Goal: Task Accomplishment & Management: Manage account settings

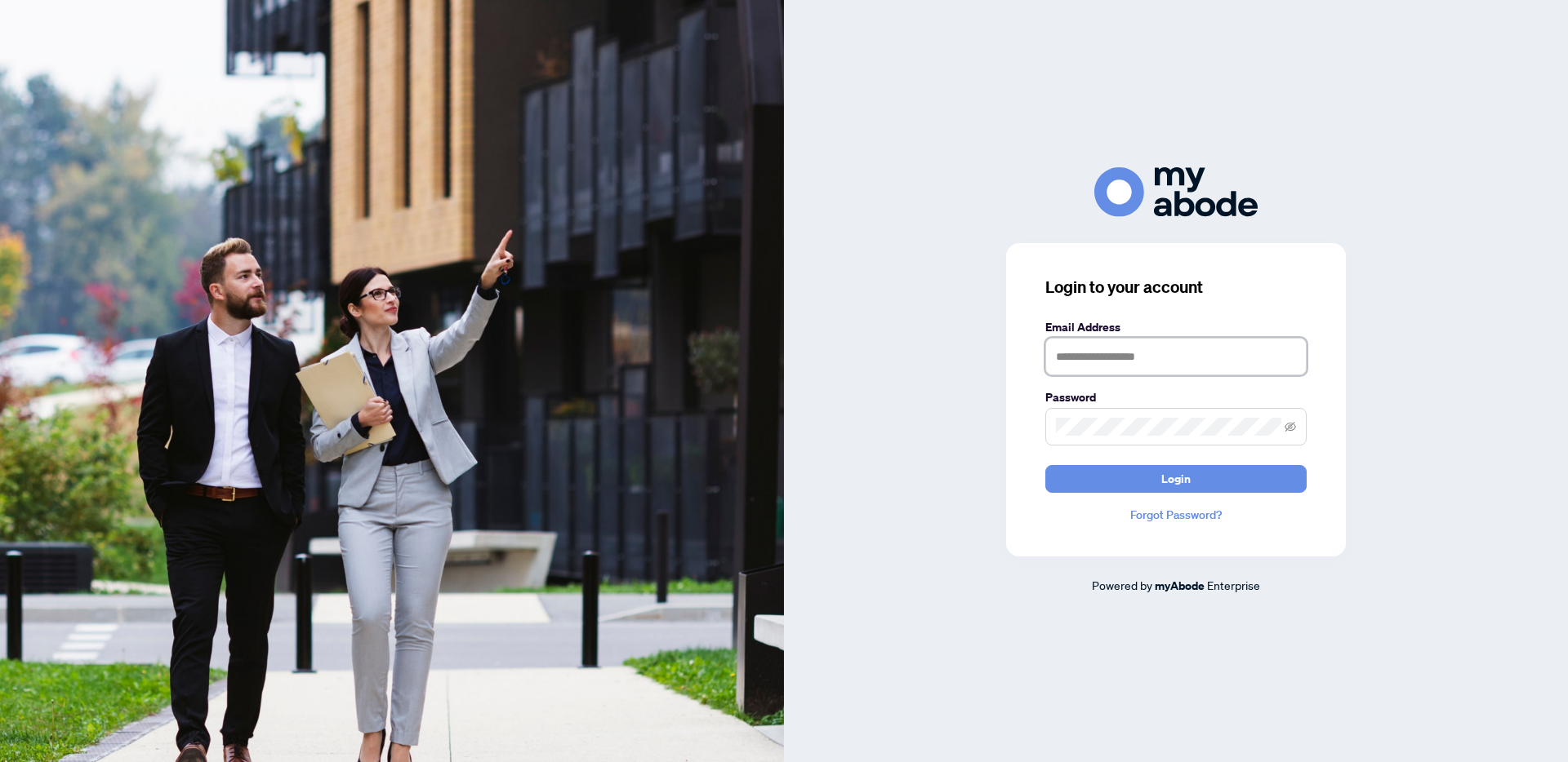
click at [1144, 362] on input "text" at bounding box center [1176, 356] width 262 height 38
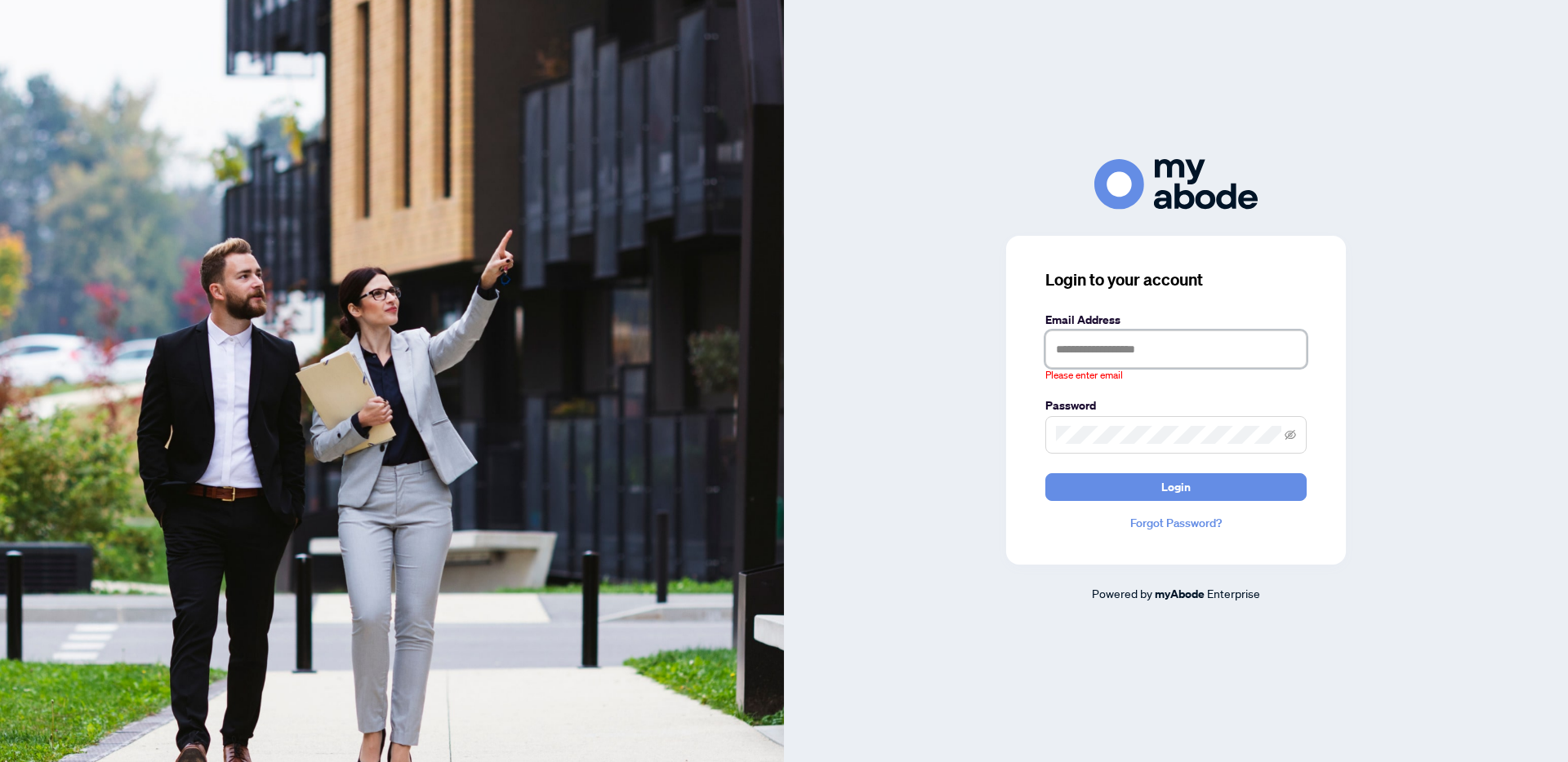
type input "**********"
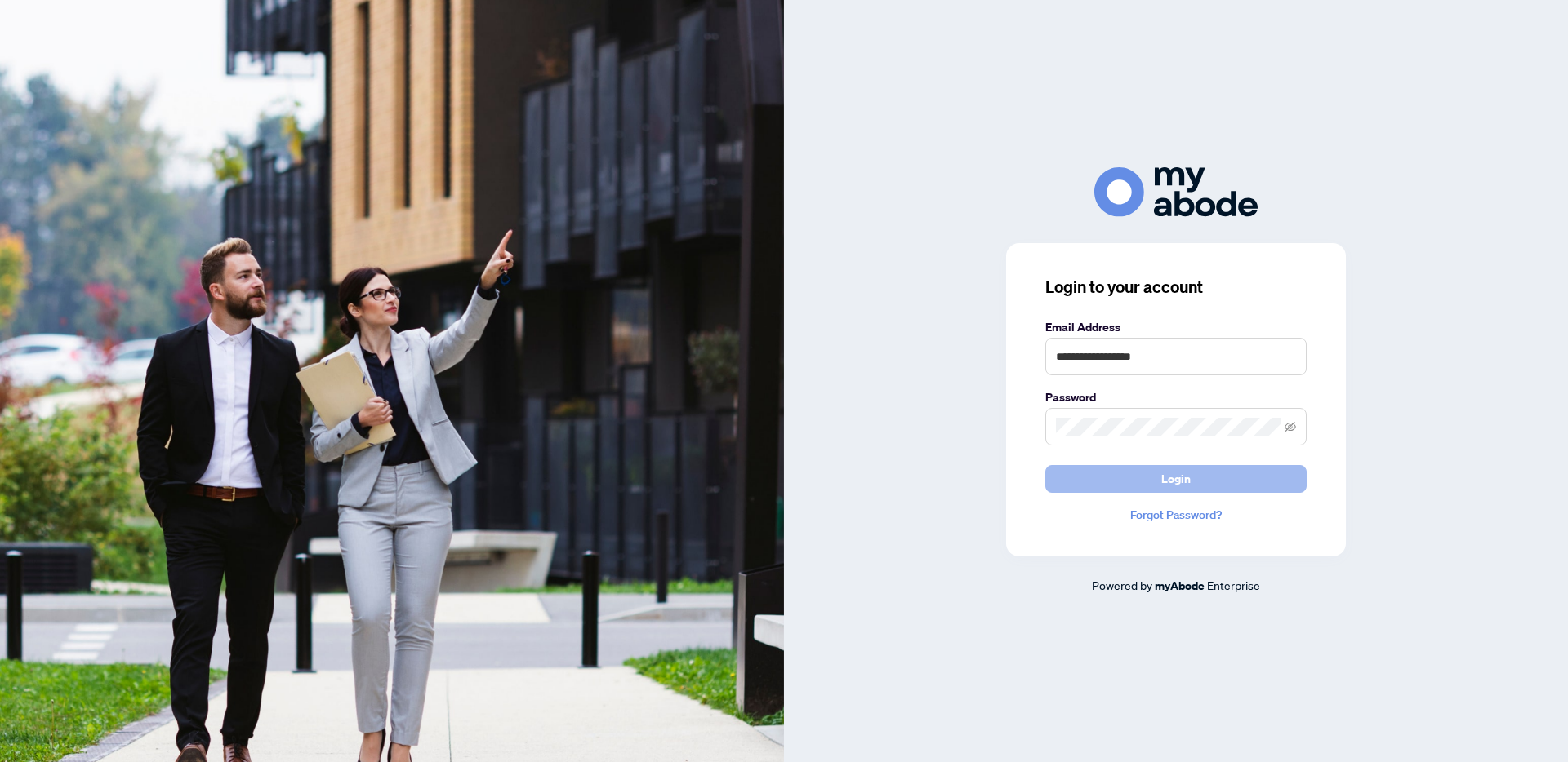
click at [1141, 481] on button "Login" at bounding box center [1176, 479] width 262 height 28
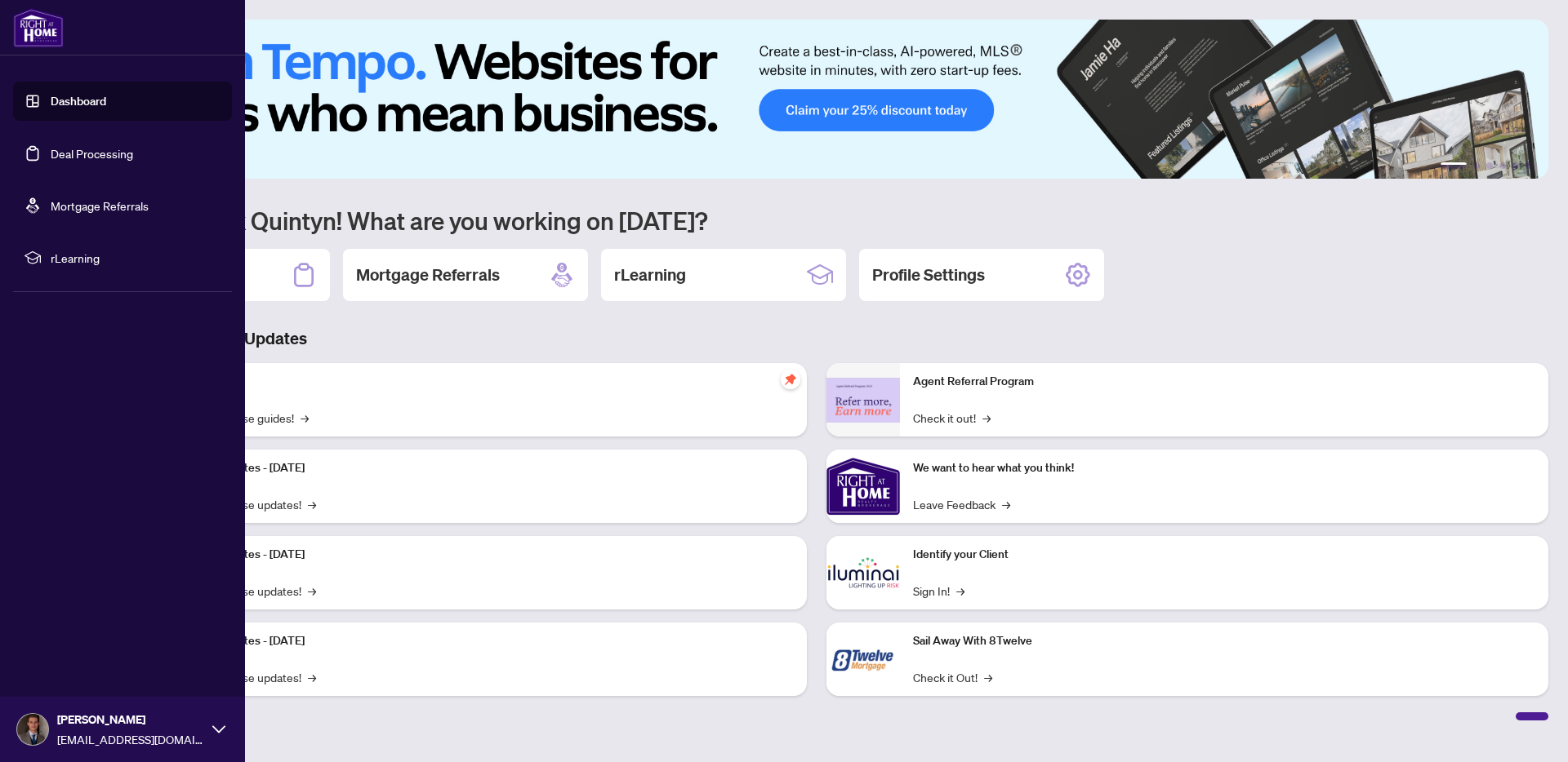
click at [51, 149] on link "Deal Processing" at bounding box center [92, 153] width 82 height 14
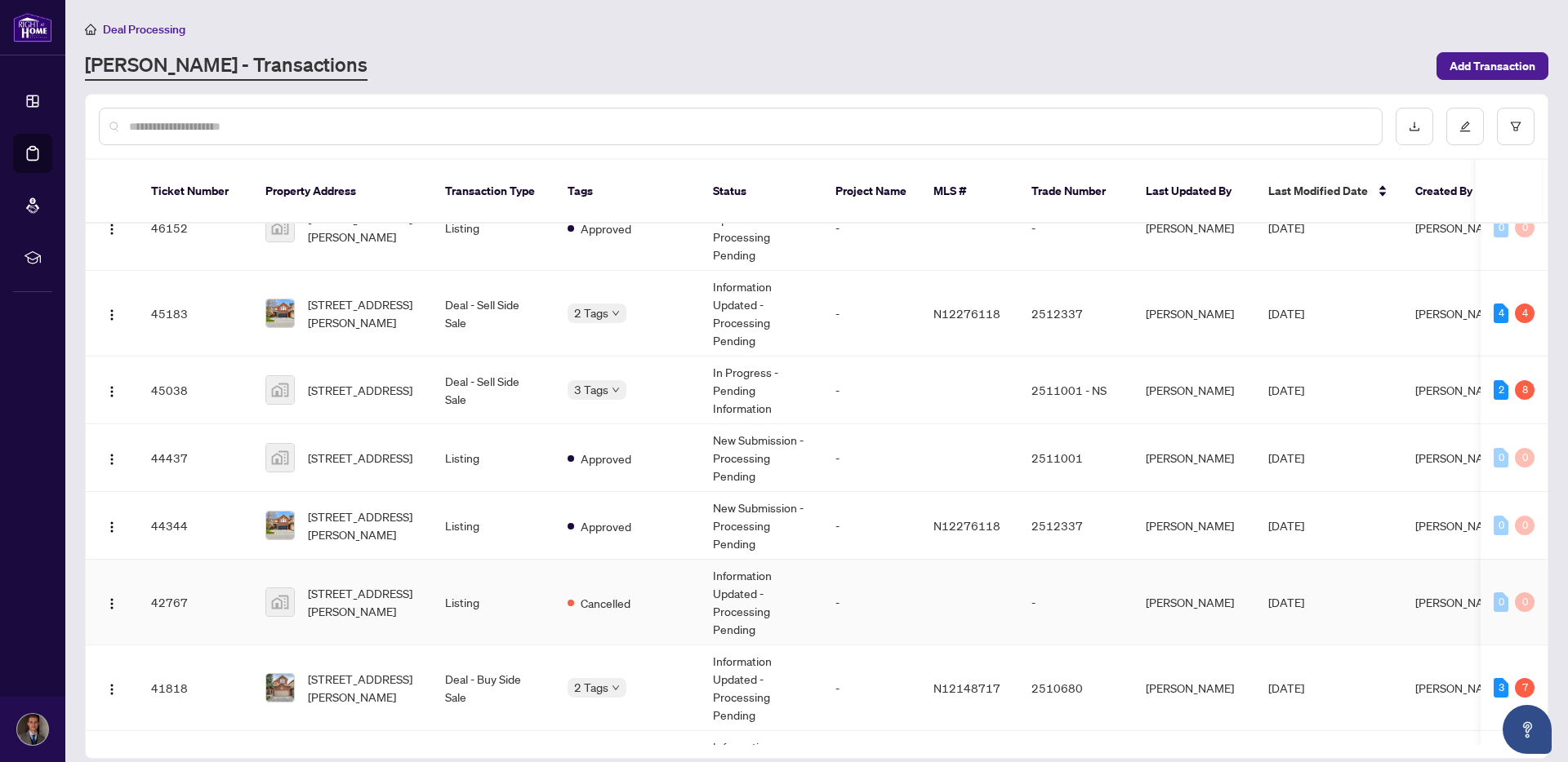
scroll to position [522, 0]
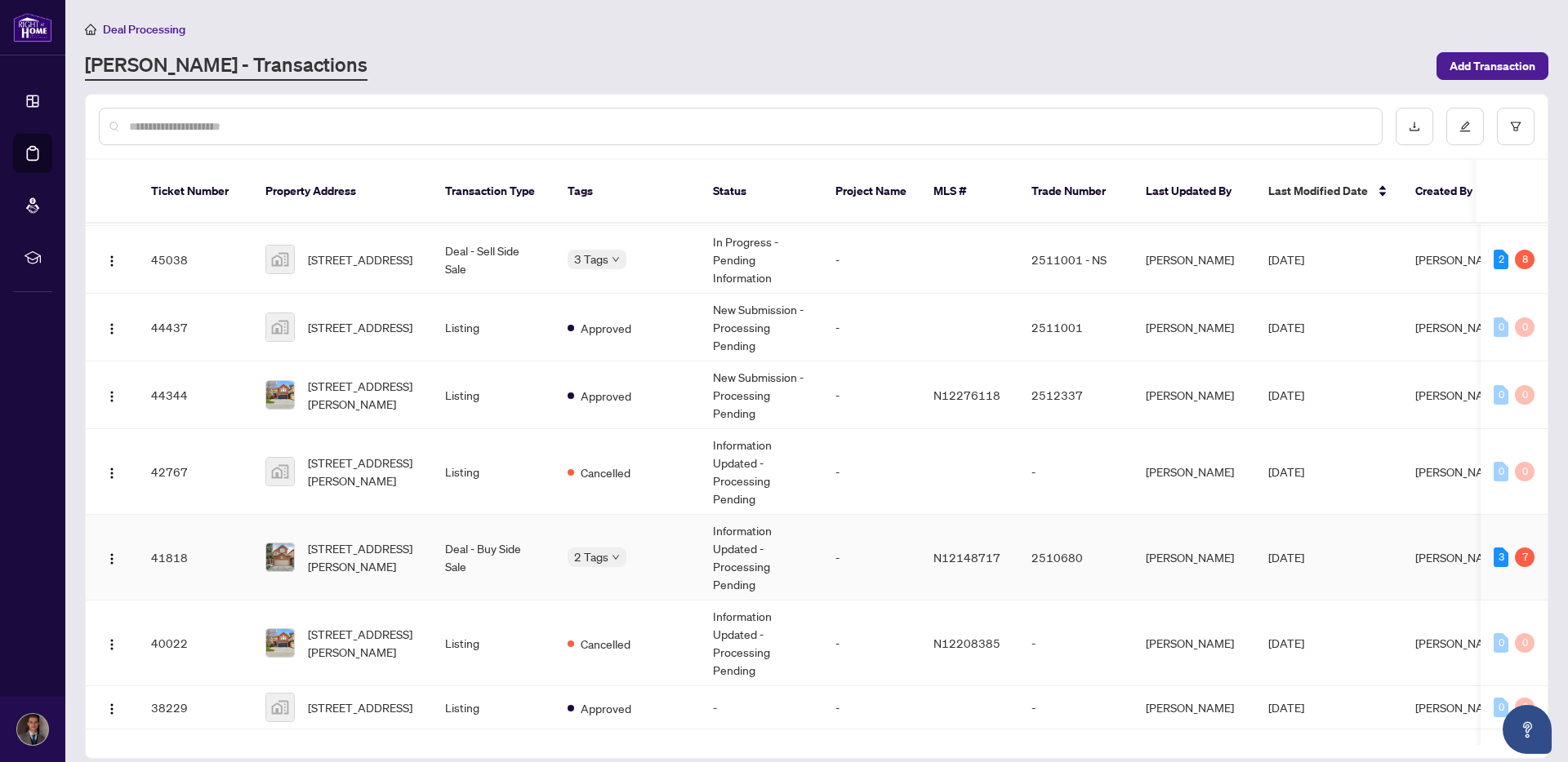
click at [210, 531] on td "41818" at bounding box center [195, 558] width 115 height 86
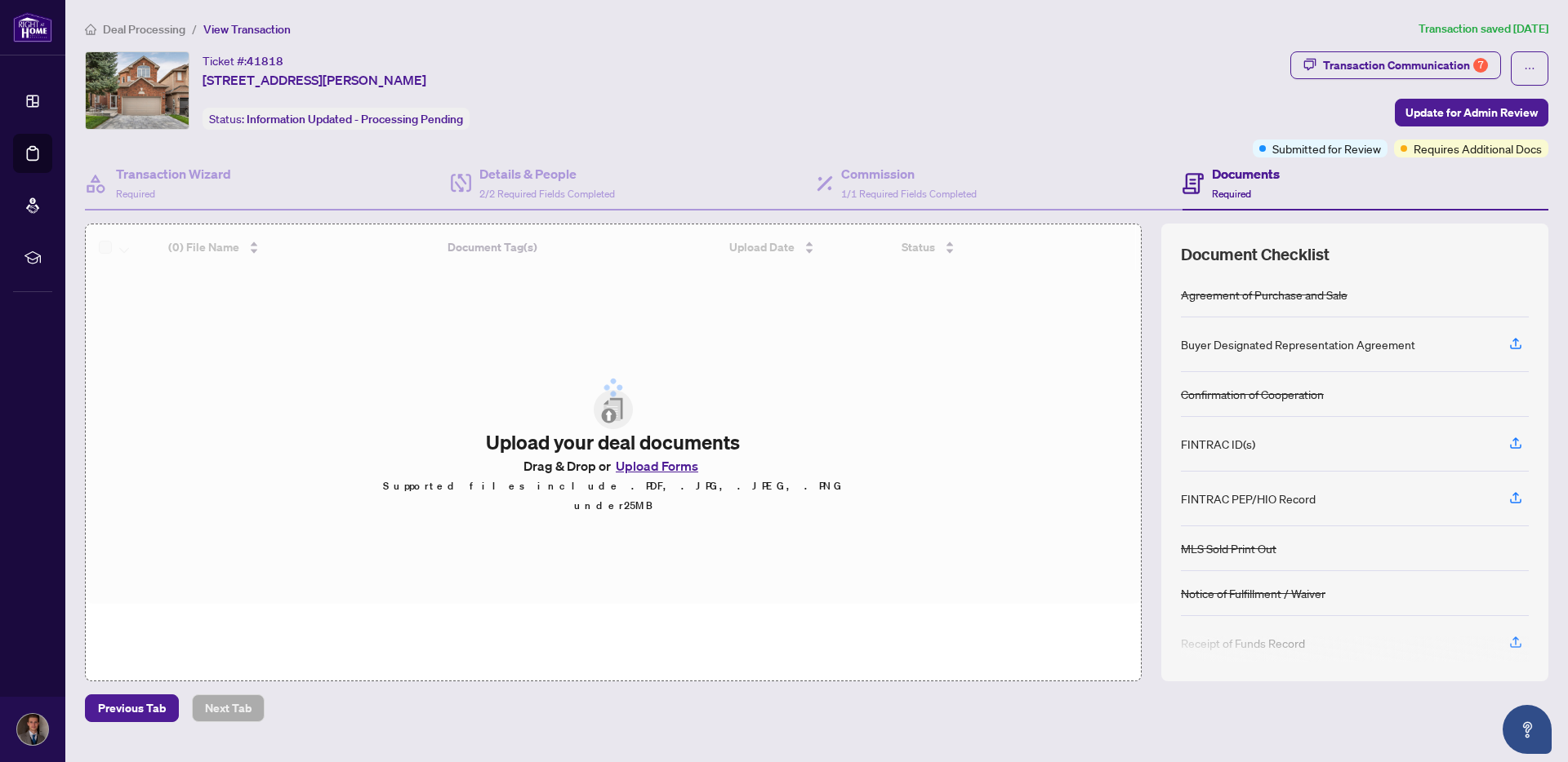
click at [1460, 146] on span "Requires Additional Docs" at bounding box center [1478, 149] width 128 height 18
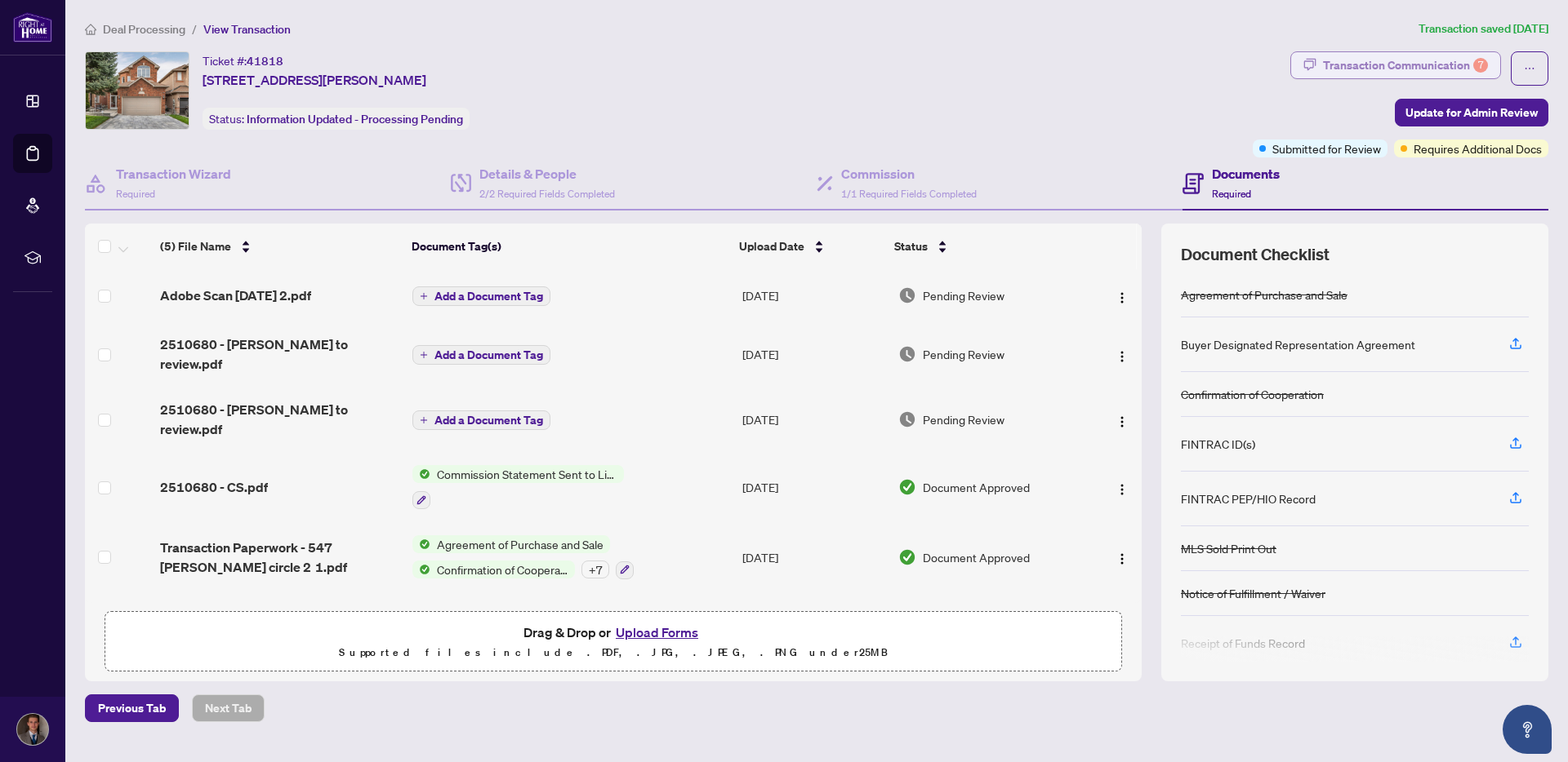
click at [1379, 59] on div "Transaction Communication 7" at bounding box center [1406, 64] width 165 height 26
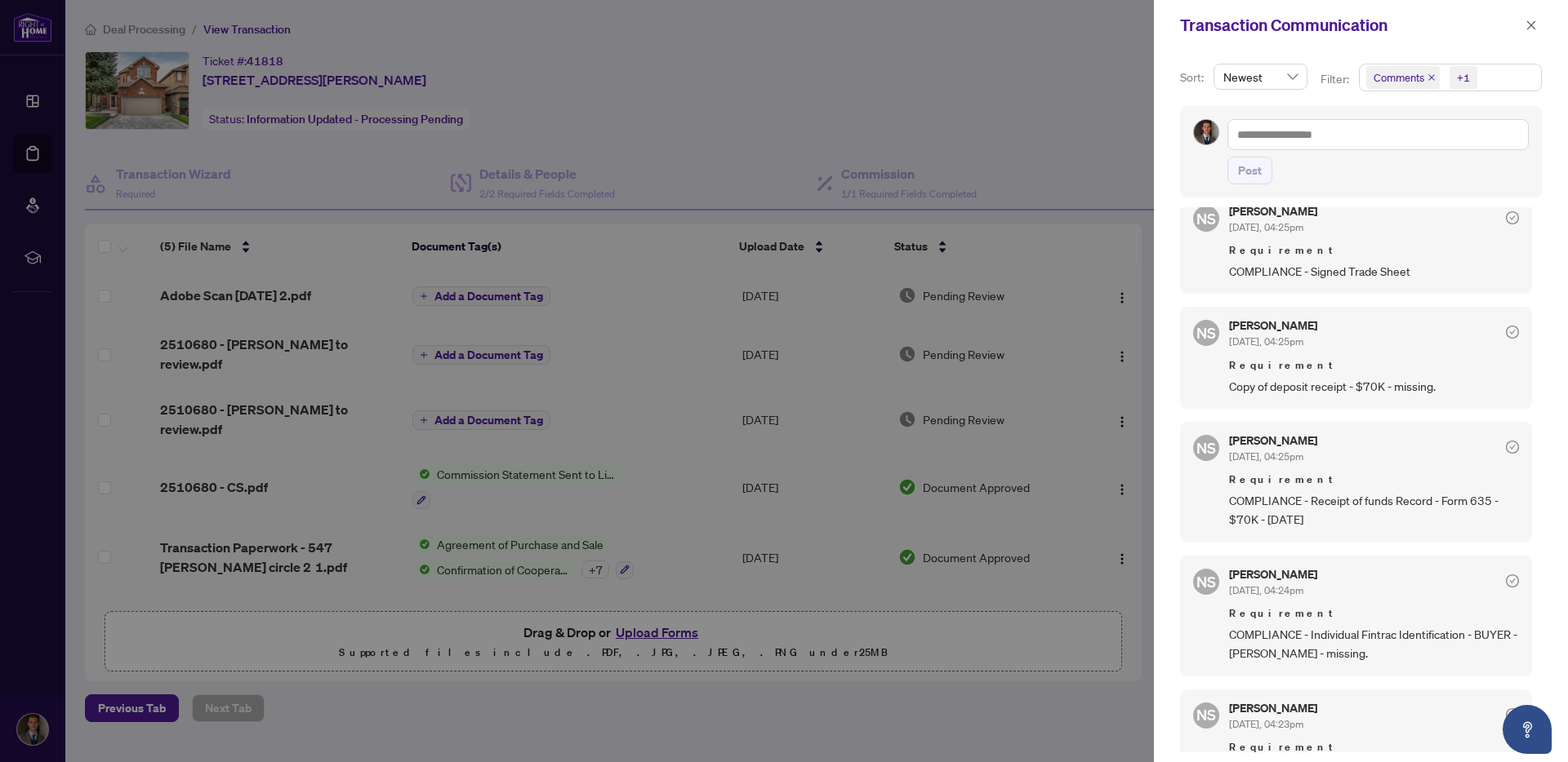
scroll to position [486, 0]
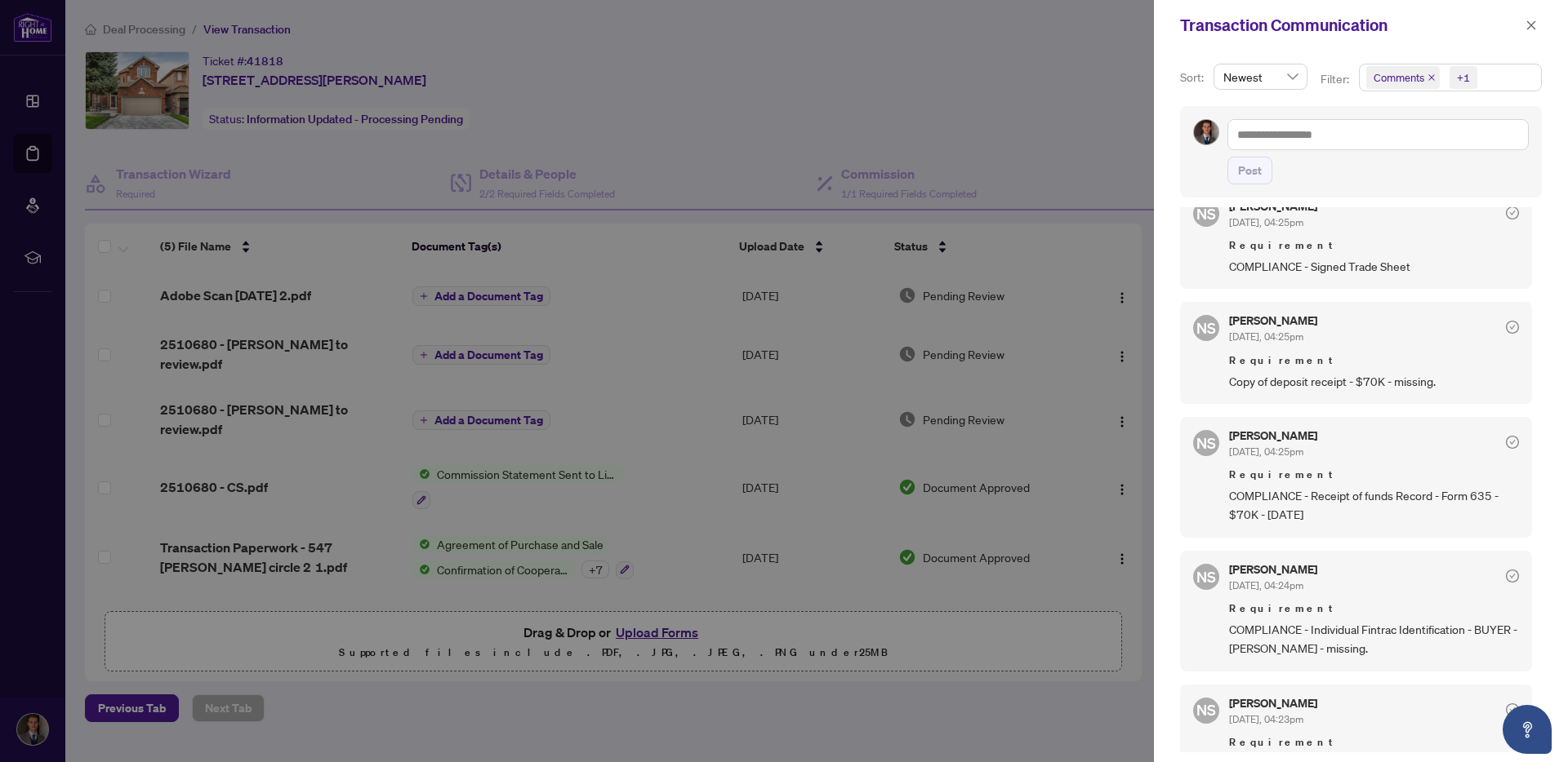
drag, startPoint x: 1260, startPoint y: 495, endPoint x: 1407, endPoint y: 506, distance: 147.4
click at [1407, 506] on span "COMPLIANCE - Receipt of funds Record - Form 635 - $70K - [DATE]" at bounding box center [1374, 505] width 290 height 39
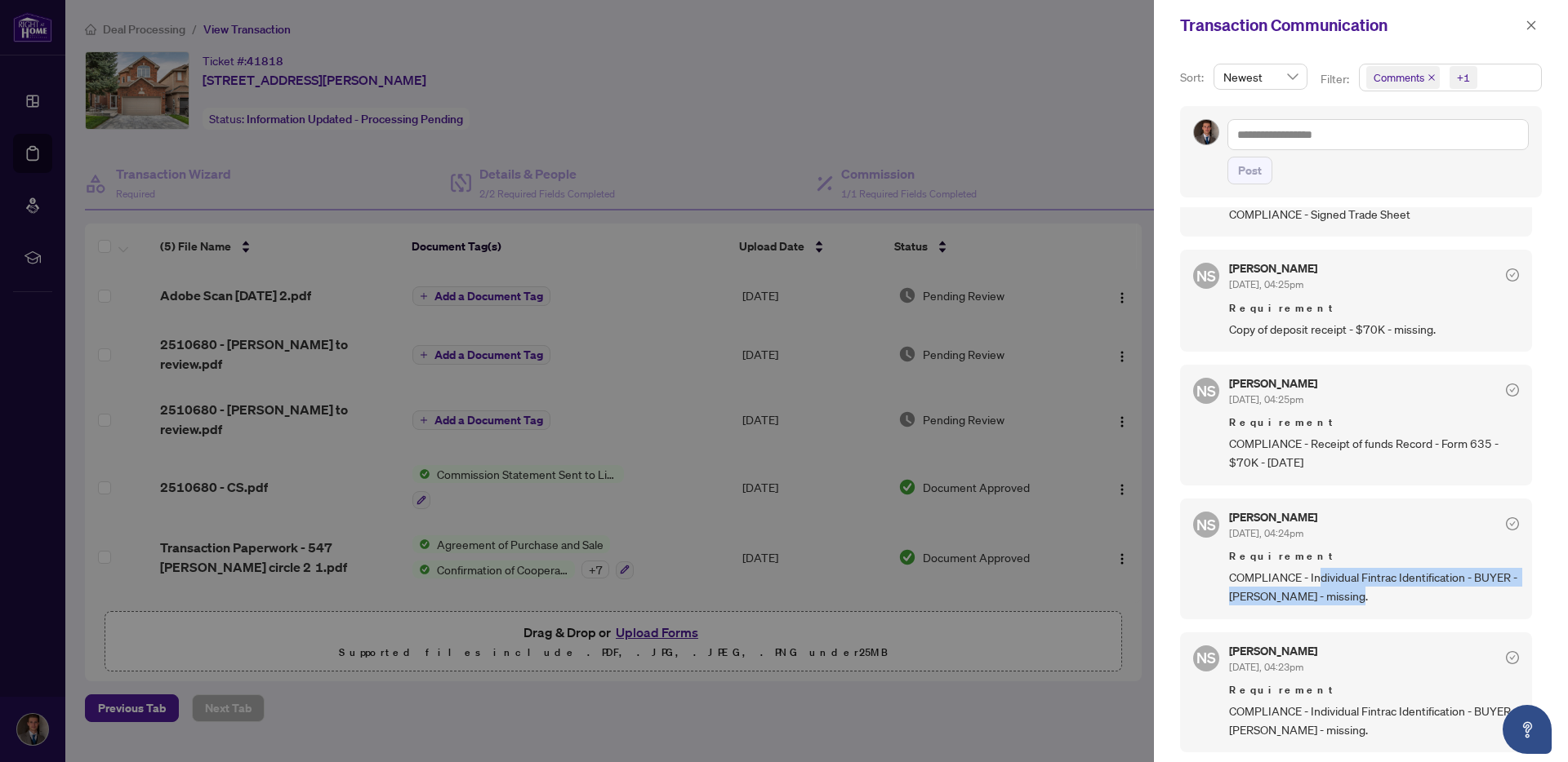
drag, startPoint x: 1321, startPoint y: 581, endPoint x: 1397, endPoint y: 602, distance: 78.8
click at [1397, 602] on span "COMPLIANCE - Individual Fintrac Identification - BUYER - [PERSON_NAME] - missin…" at bounding box center [1374, 586] width 290 height 39
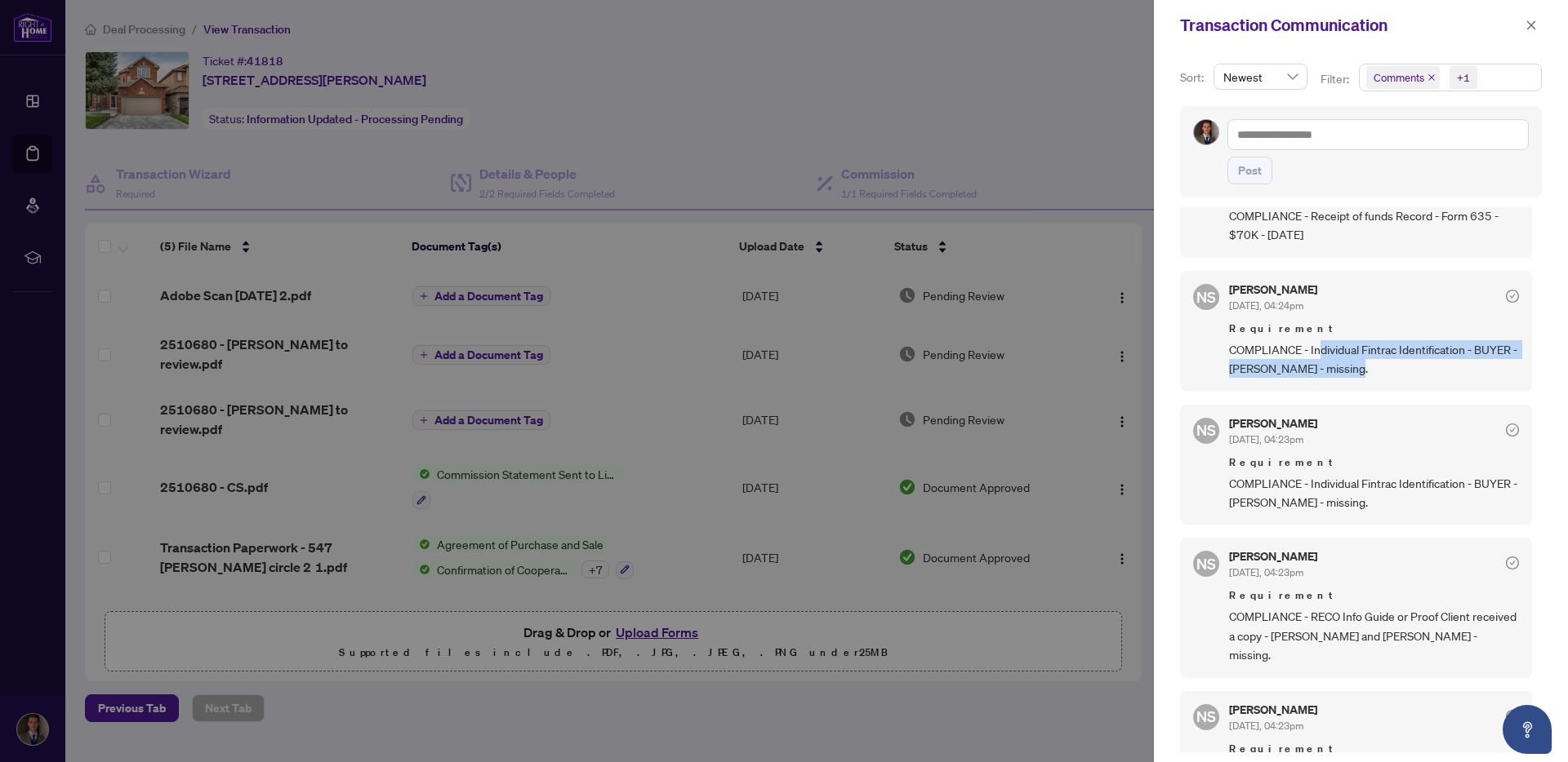
scroll to position [767, 0]
drag, startPoint x: 1292, startPoint y: 510, endPoint x: 1393, endPoint y: 518, distance: 101.3
click at [1393, 518] on div "NS [PERSON_NAME] [DATE], 04:23pm Requirement COMPLIANCE - Individual Fintrac Id…" at bounding box center [1356, 464] width 352 height 121
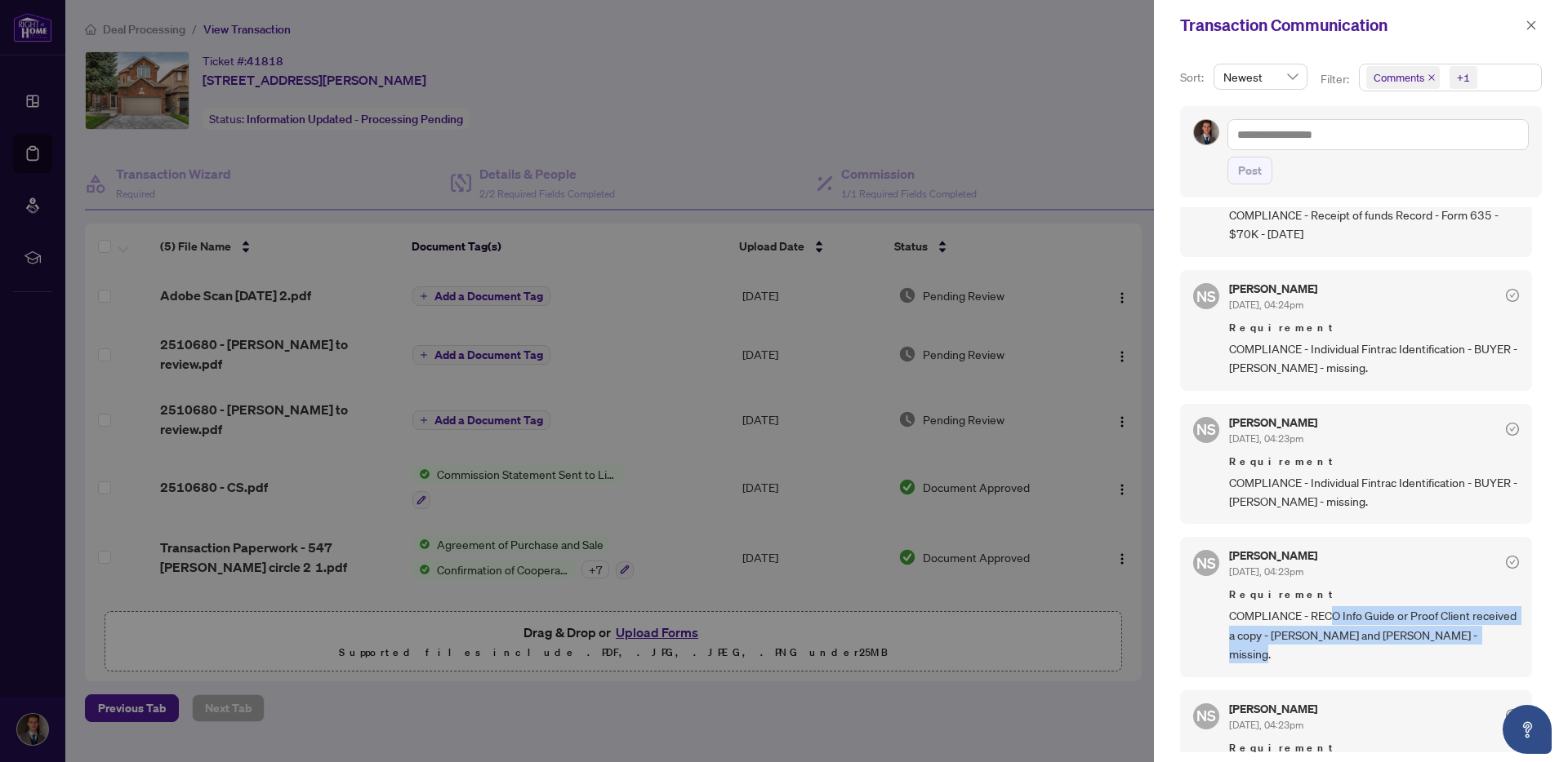
drag, startPoint x: 1332, startPoint y: 614, endPoint x: 1388, endPoint y: 650, distance: 66.6
click at [1388, 650] on span "COMPLIANCE - RECO Info Guide or Proof Client received a copy - [PERSON_NAME] an…" at bounding box center [1374, 635] width 290 height 57
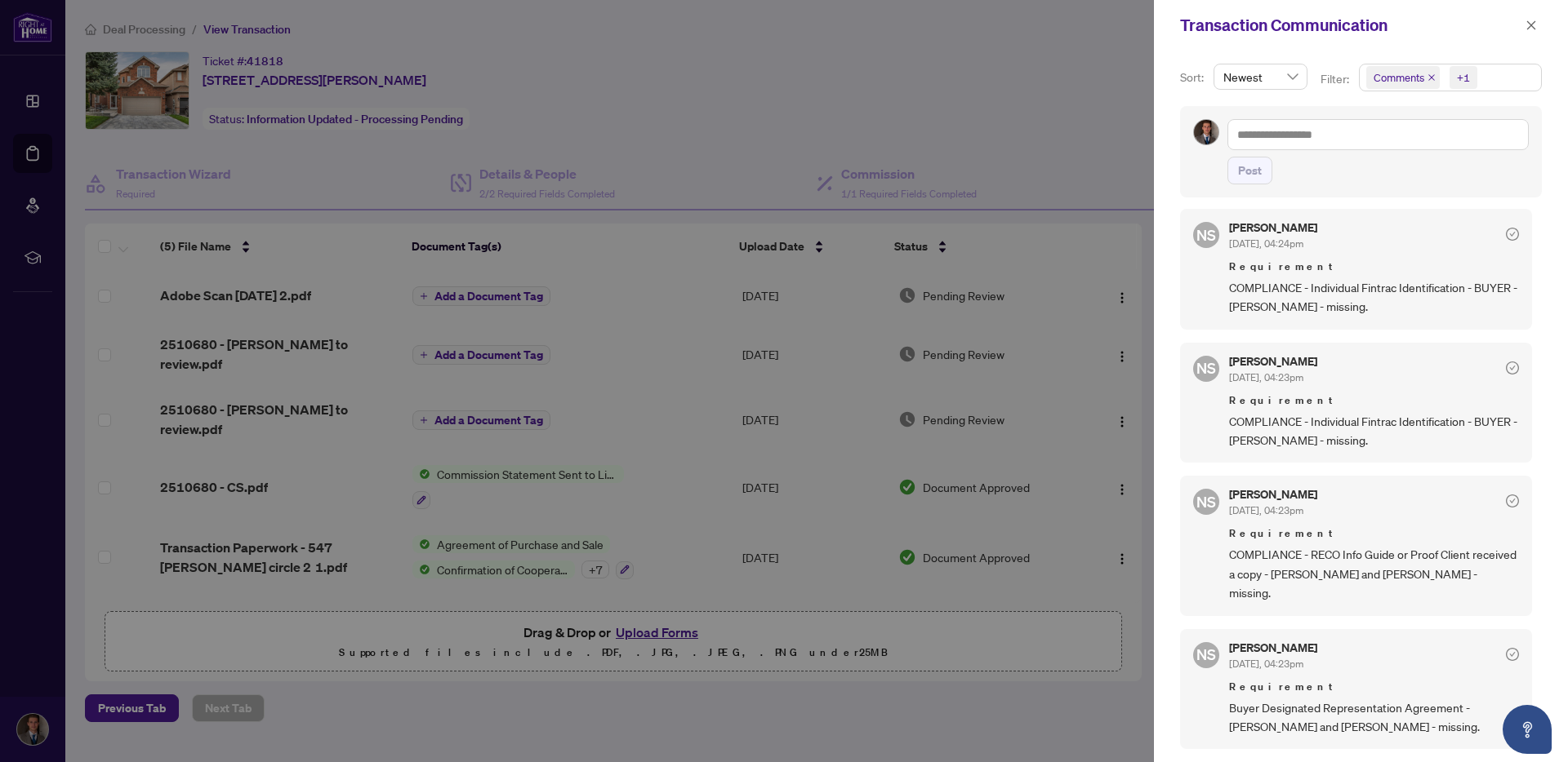
scroll to position [520, 0]
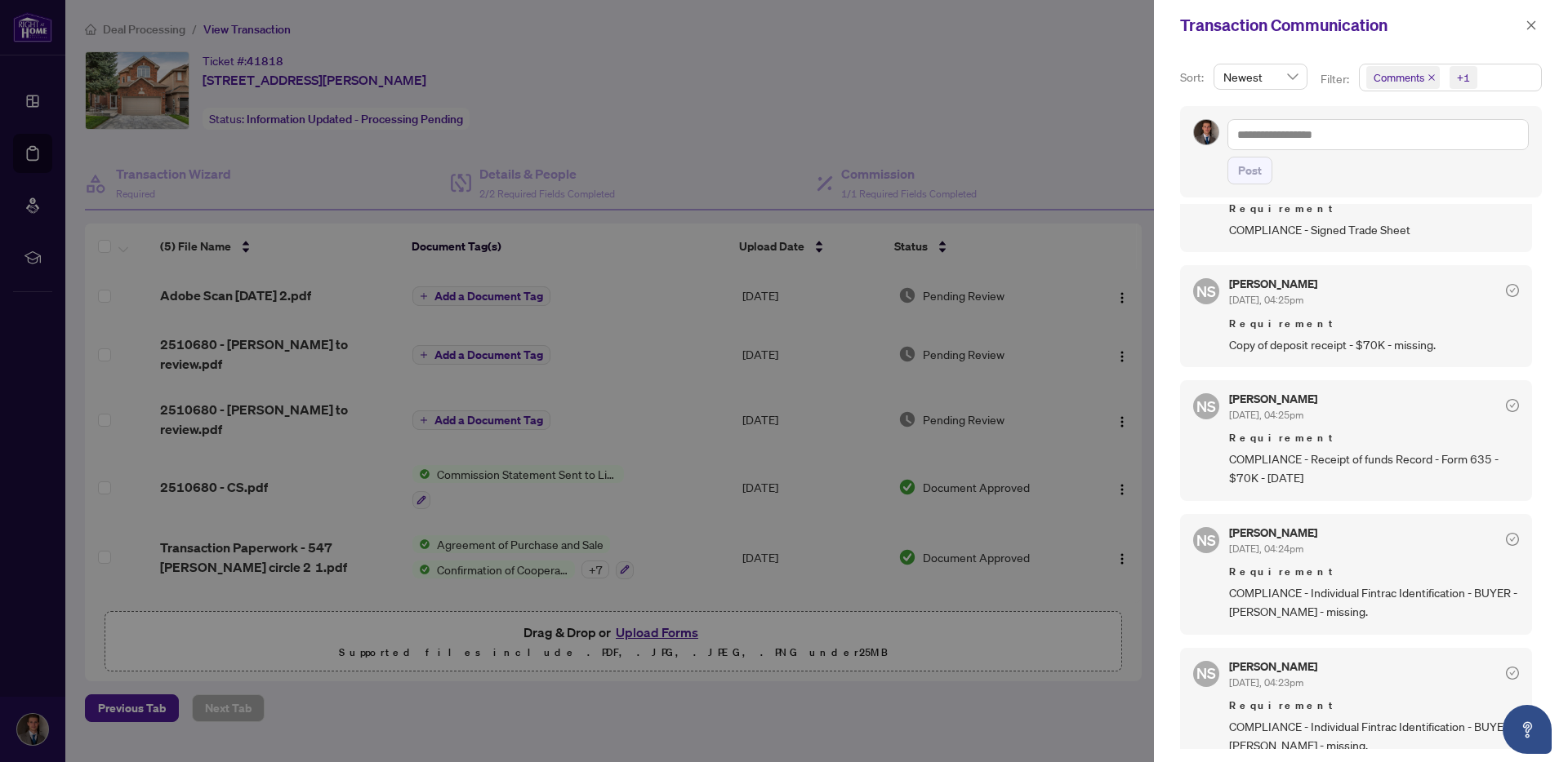
click at [824, 658] on div at bounding box center [784, 381] width 1568 height 762
click at [1538, 24] on button "button" at bounding box center [1531, 25] width 22 height 20
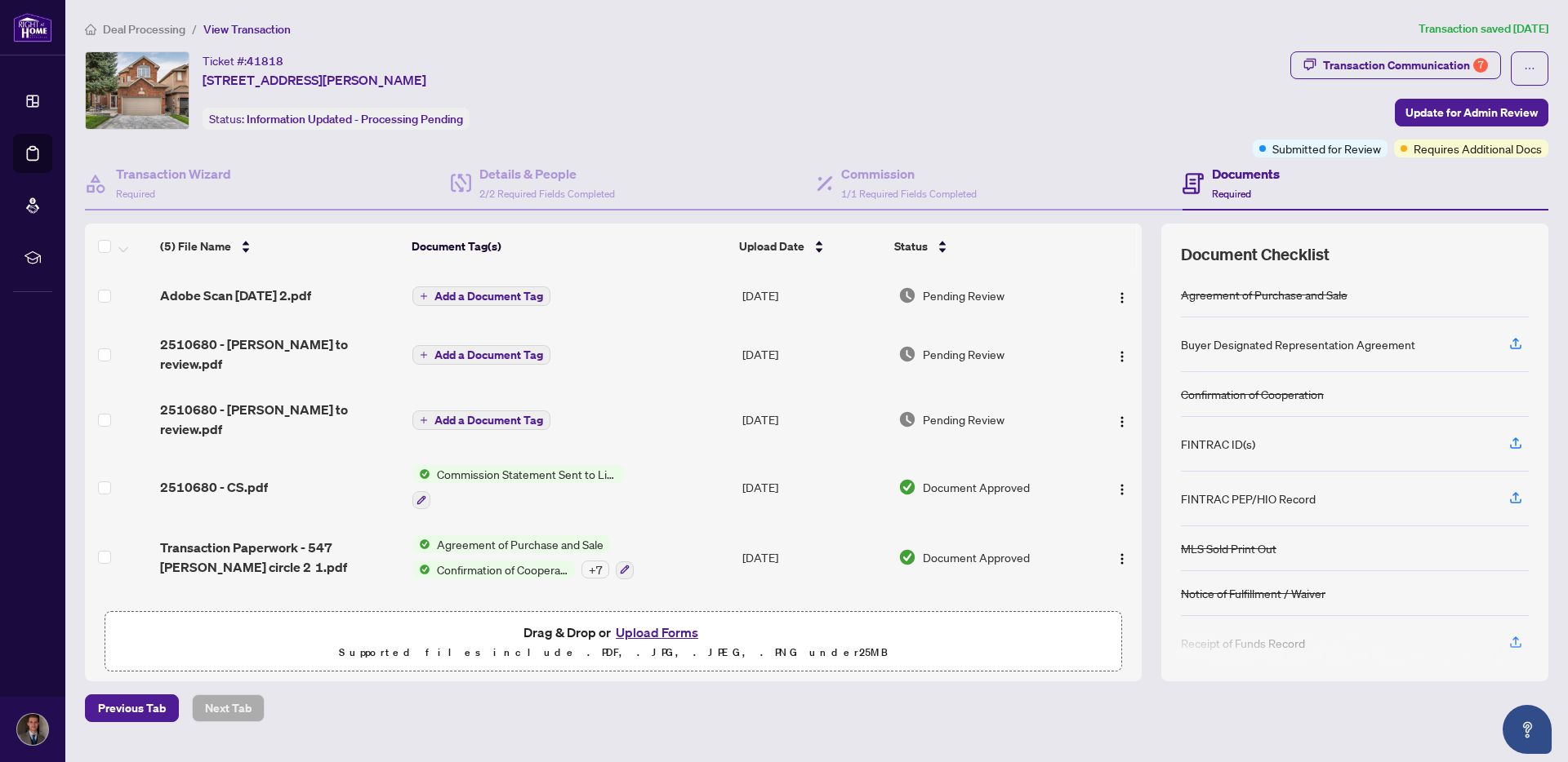
click at [292, 291] on span "Adobe Scan [DATE] 2.pdf" at bounding box center [236, 295] width 151 height 20
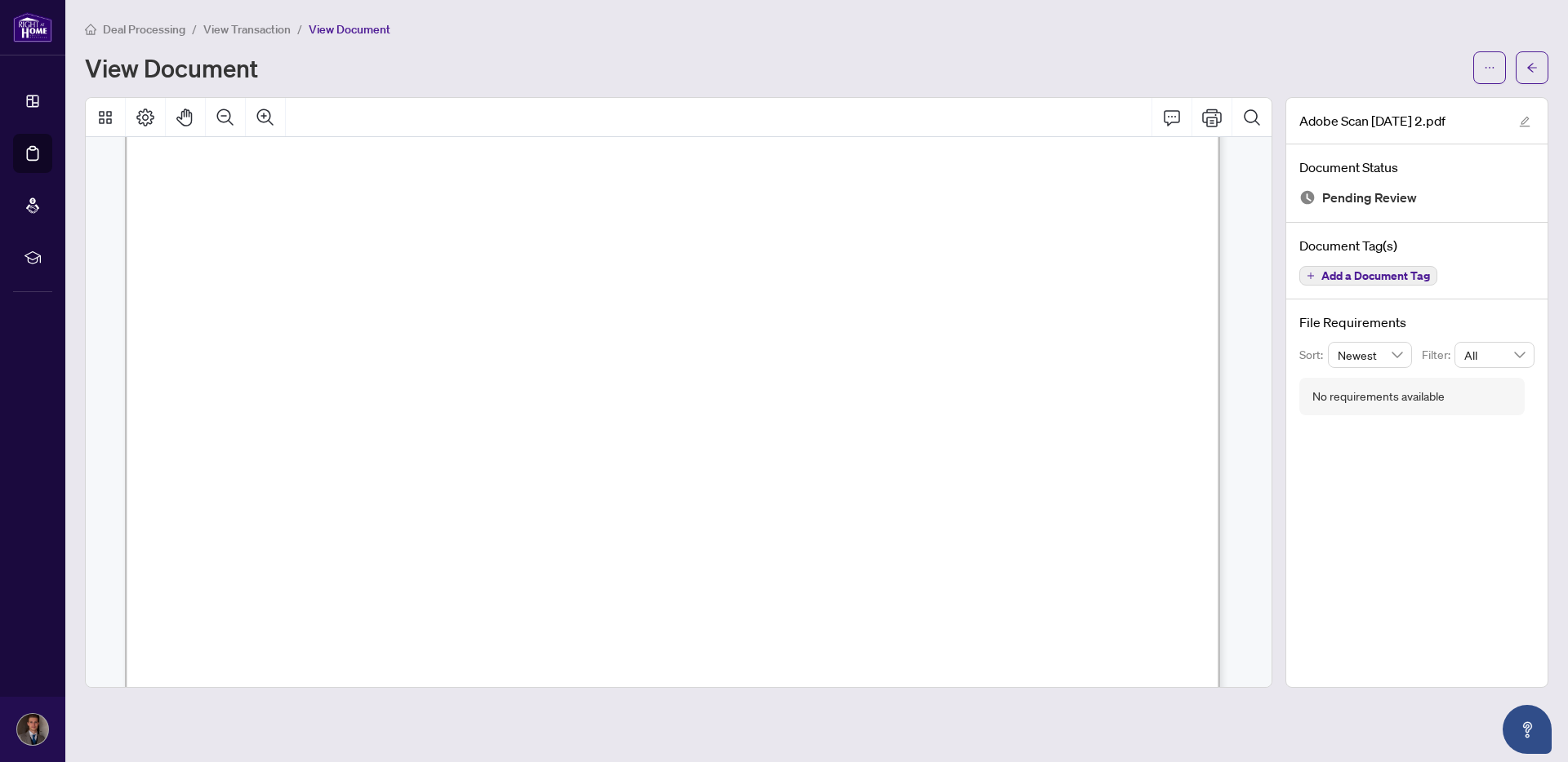
scroll to position [20597, 0]
click at [243, 33] on span "View Transaction" at bounding box center [247, 30] width 88 height 14
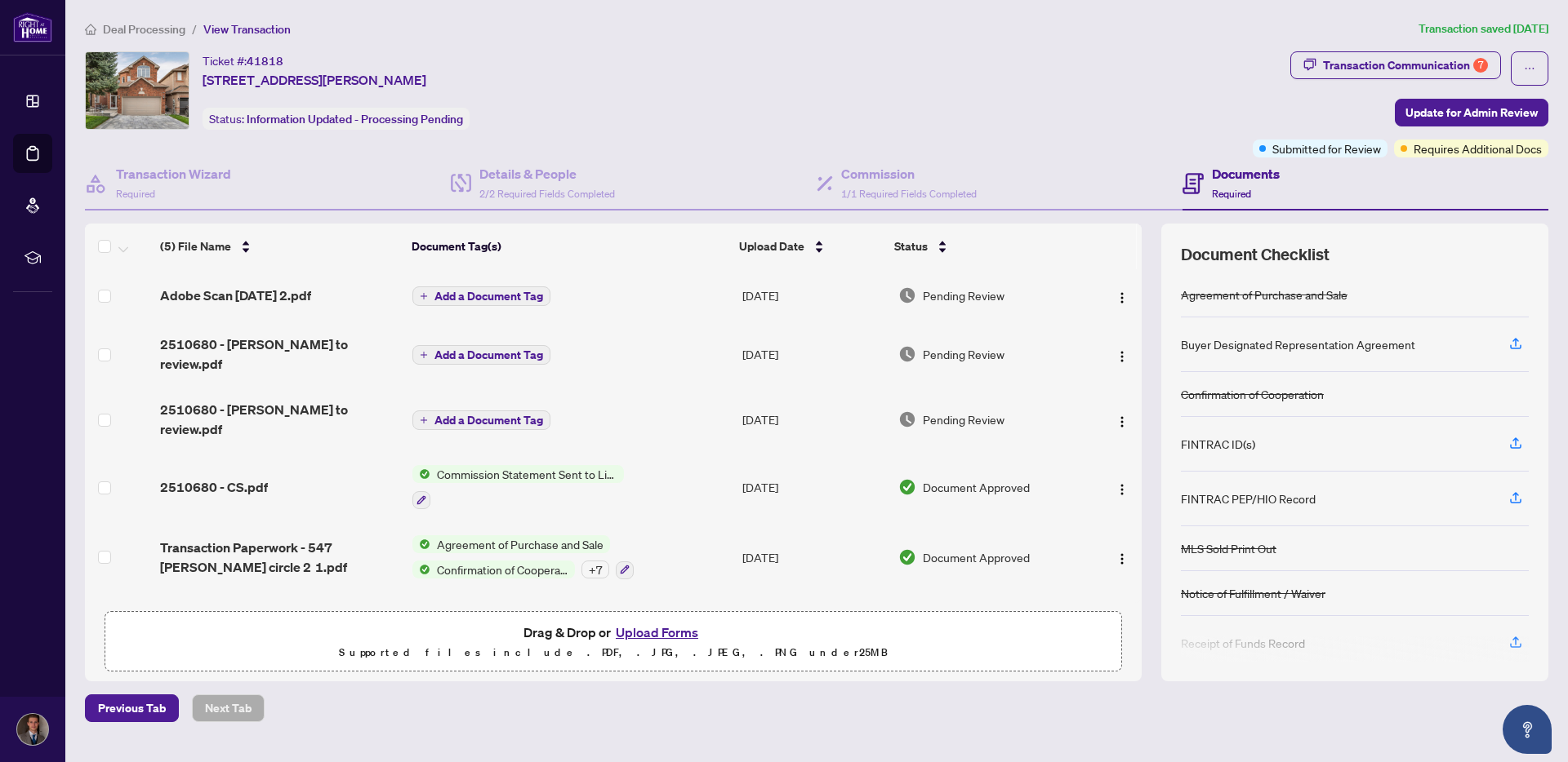
click at [855, 84] on div "Ticket #: 41818 [STREET_ADDRESS][PERSON_NAME] Status: Information Updated - Pro…" at bounding box center [666, 90] width 1161 height 79
click at [513, 188] on span "2/2 Required Fields Completed" at bounding box center [547, 194] width 135 height 13
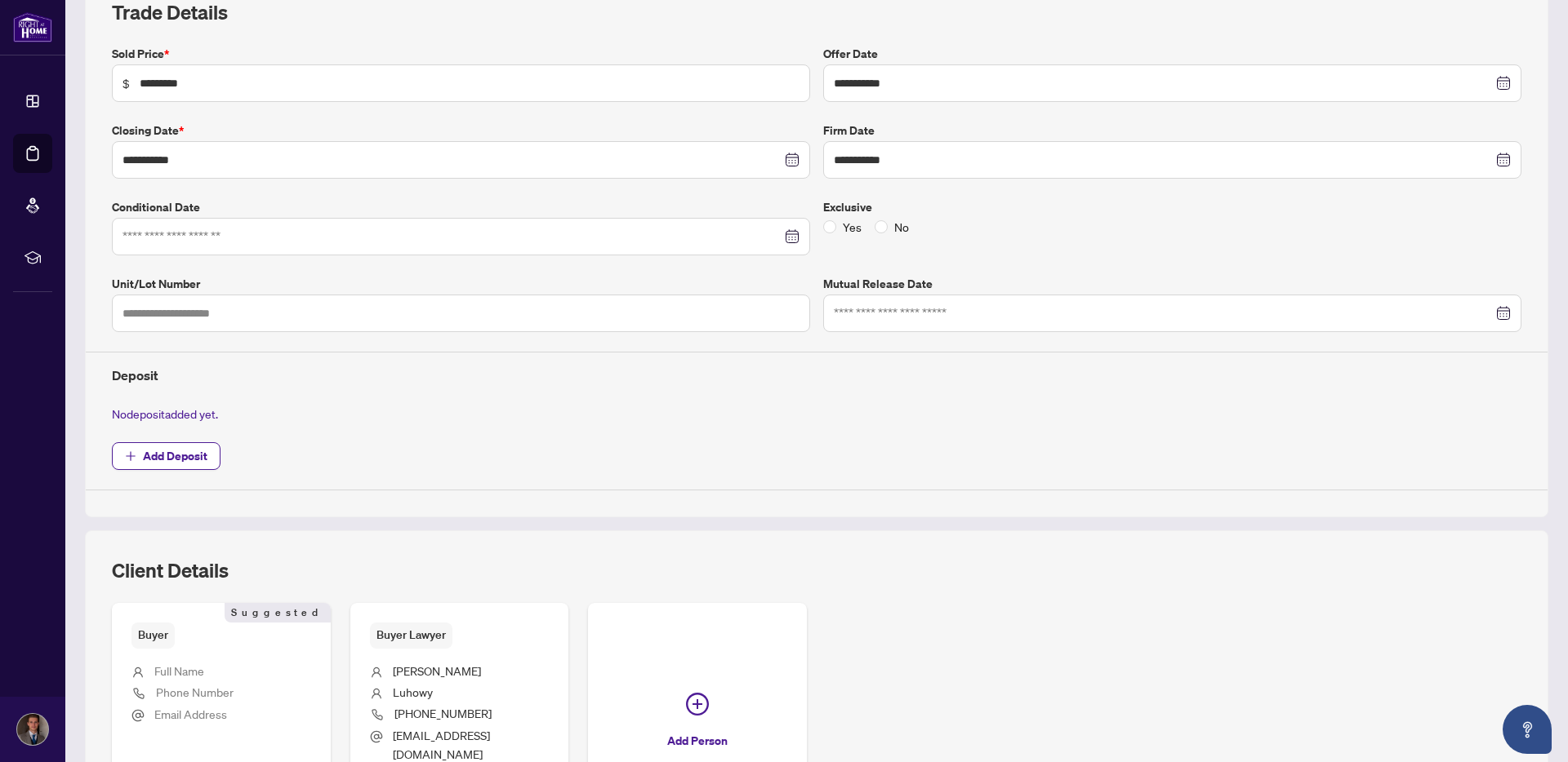
scroll to position [258, 0]
